Goal: Information Seeking & Learning: Learn about a topic

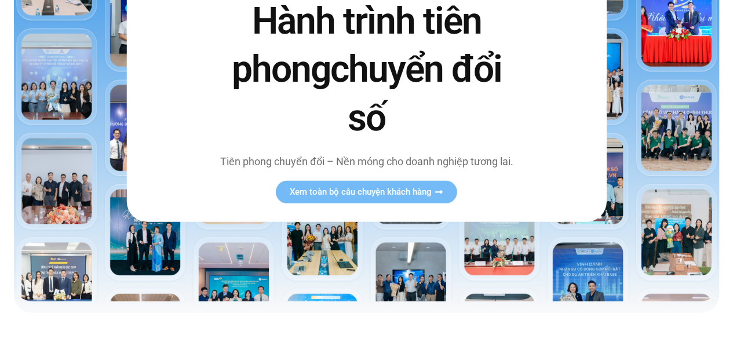
scroll to position [161, 0]
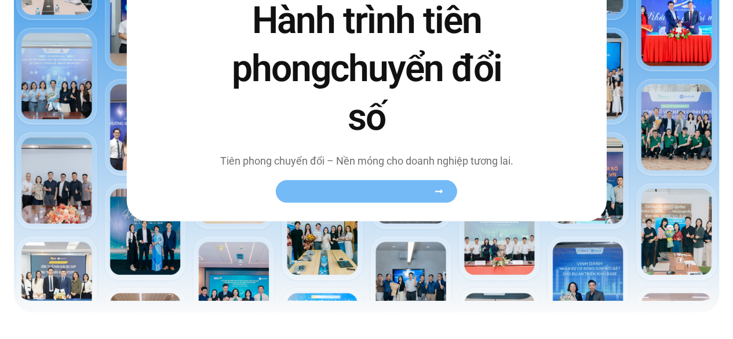
click at [362, 201] on link "Xem toàn bộ câu chuyện khách hàng" at bounding box center [366, 191] width 181 height 23
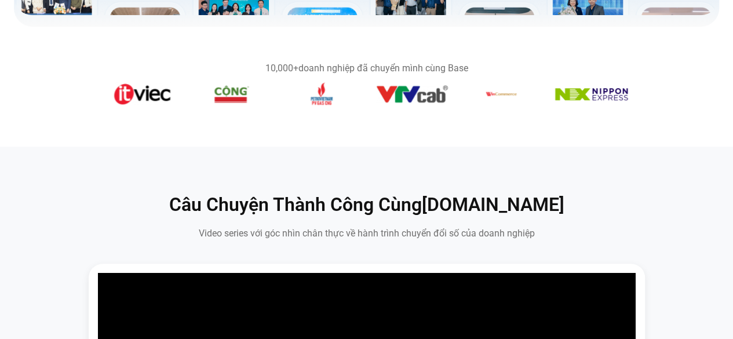
scroll to position [699, 0]
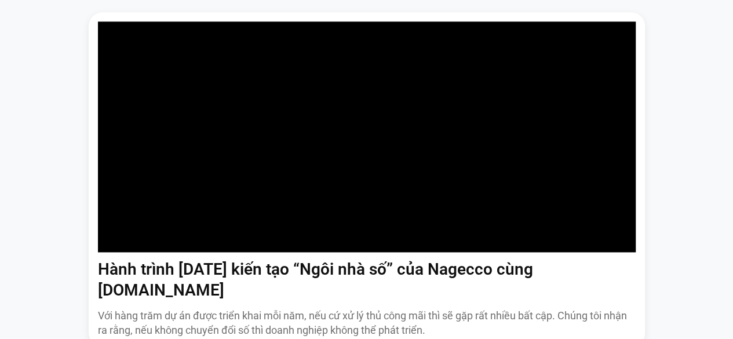
click at [0, 151] on section "Câu Chuyện Thành Công Cùng [DOMAIN_NAME] Video series với góc nhìn chân thực về…" at bounding box center [366, 181] width 733 height 573
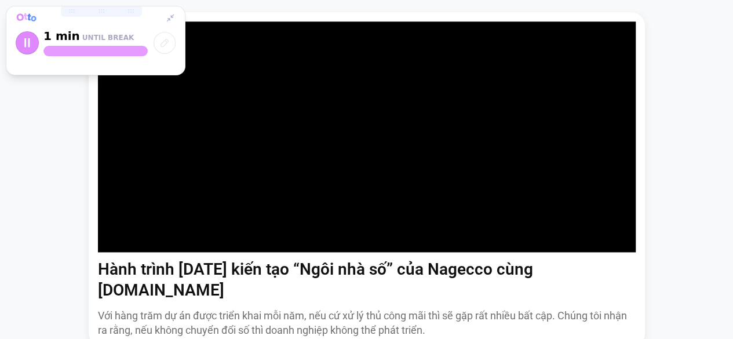
click at [686, 169] on div "Hành trình [DATE] kiến tạo “Ngôi nhà số” của Nagecco cùng [DOMAIN_NAME] Với hàn…" at bounding box center [367, 216] width 716 height 409
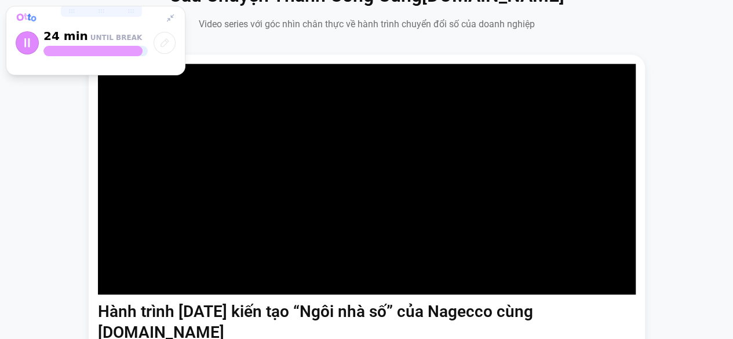
scroll to position [652, 0]
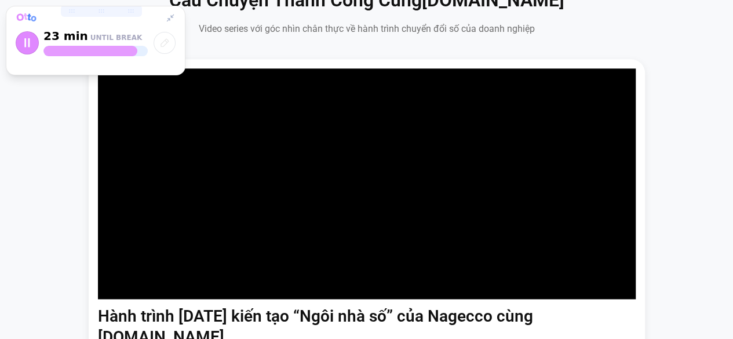
click at [173, 20] on icon at bounding box center [170, 18] width 10 height 10
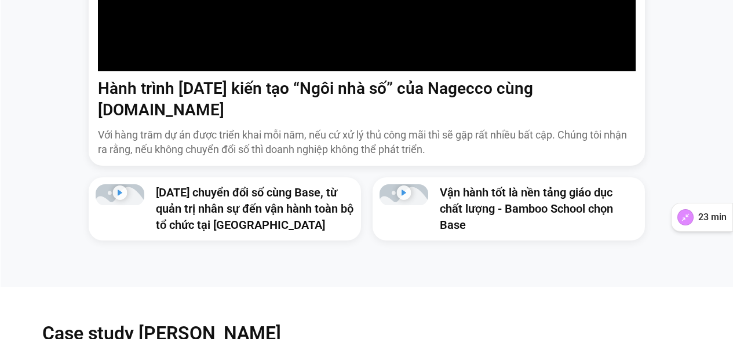
scroll to position [879, 0]
drag, startPoint x: 397, startPoint y: 120, endPoint x: 426, endPoint y: 135, distance: 32.7
click at [426, 135] on p "Với hàng trăm dự án được triển khai mỗi năm, nếu cứ xử lý thủ công mãi thì sẽ g…" at bounding box center [367, 142] width 538 height 29
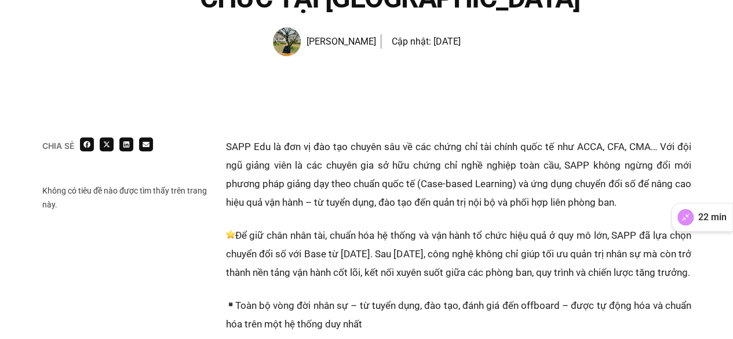
scroll to position [207, 0]
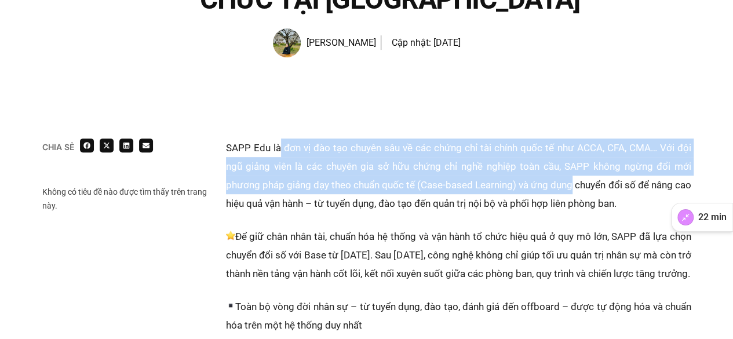
drag, startPoint x: 279, startPoint y: 148, endPoint x: 586, endPoint y: 187, distance: 309.1
click at [586, 187] on p "SAPP Edu là đơn vị đào tạo chuyên sâu về các chứng chỉ tài chính quốc tế như AC…" at bounding box center [459, 176] width 466 height 74
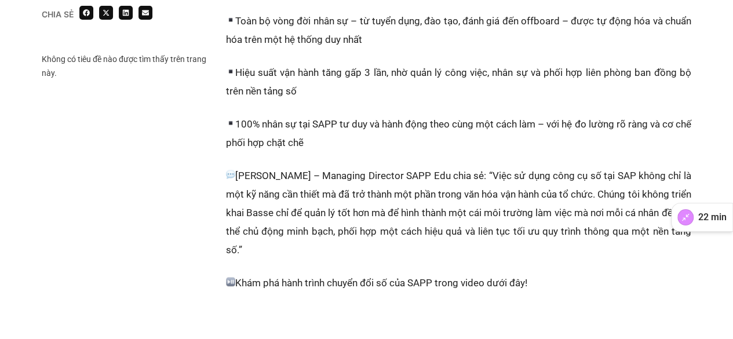
scroll to position [400, 0]
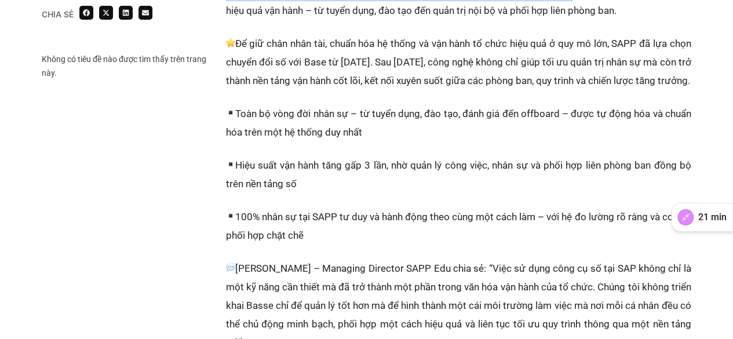
drag, startPoint x: 363, startPoint y: 48, endPoint x: 471, endPoint y: 99, distance: 119.6
click at [471, 90] on p "Để giữ chân nhân tài, chuẩn hóa hệ thống và vận hành tổ chức hiệu quả ở quy mô …" at bounding box center [459, 62] width 466 height 56
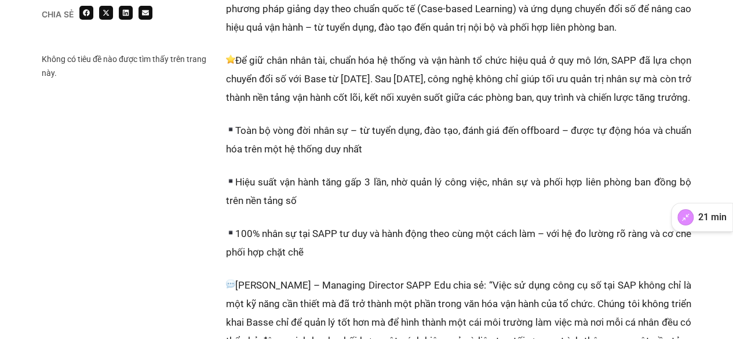
scroll to position [381, 0]
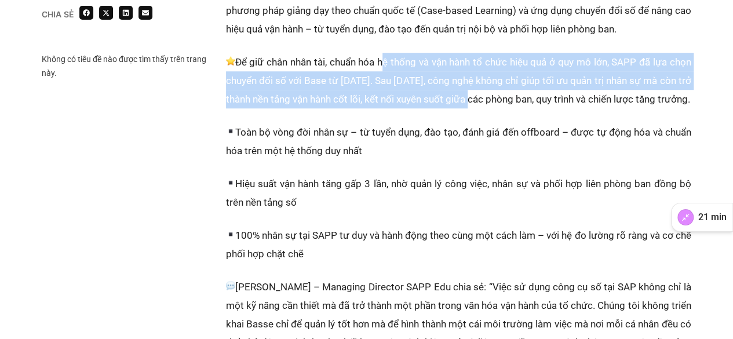
drag, startPoint x: 383, startPoint y: 60, endPoint x: 490, endPoint y: 100, distance: 114.1
click at [490, 100] on p "Để giữ chân nhân tài, chuẩn hóa hệ thống và vận hành tổ chức hiệu quả ở quy mô …" at bounding box center [459, 81] width 466 height 56
